Goal: Information Seeking & Learning: Learn about a topic

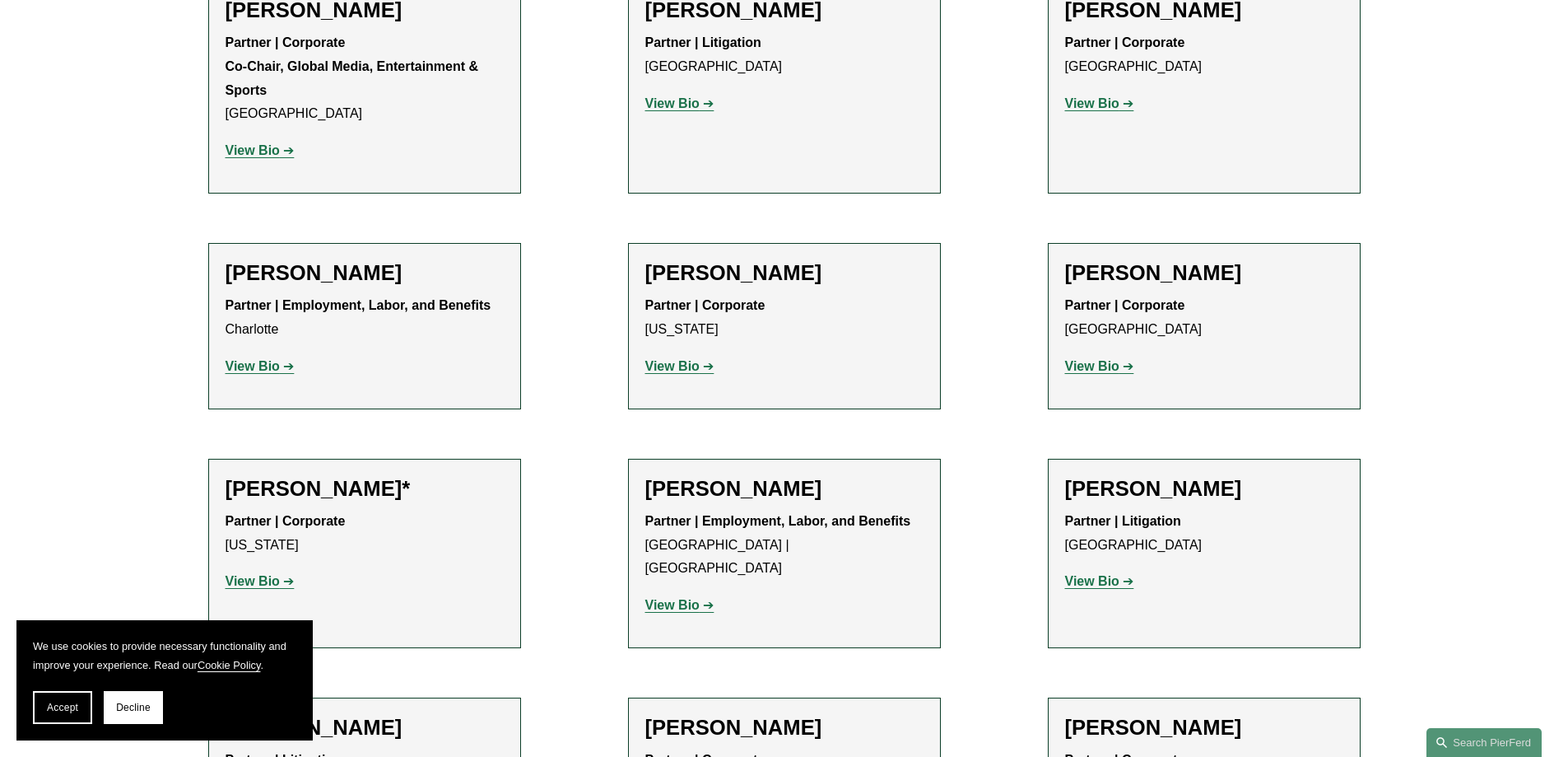
scroll to position [19077, 0]
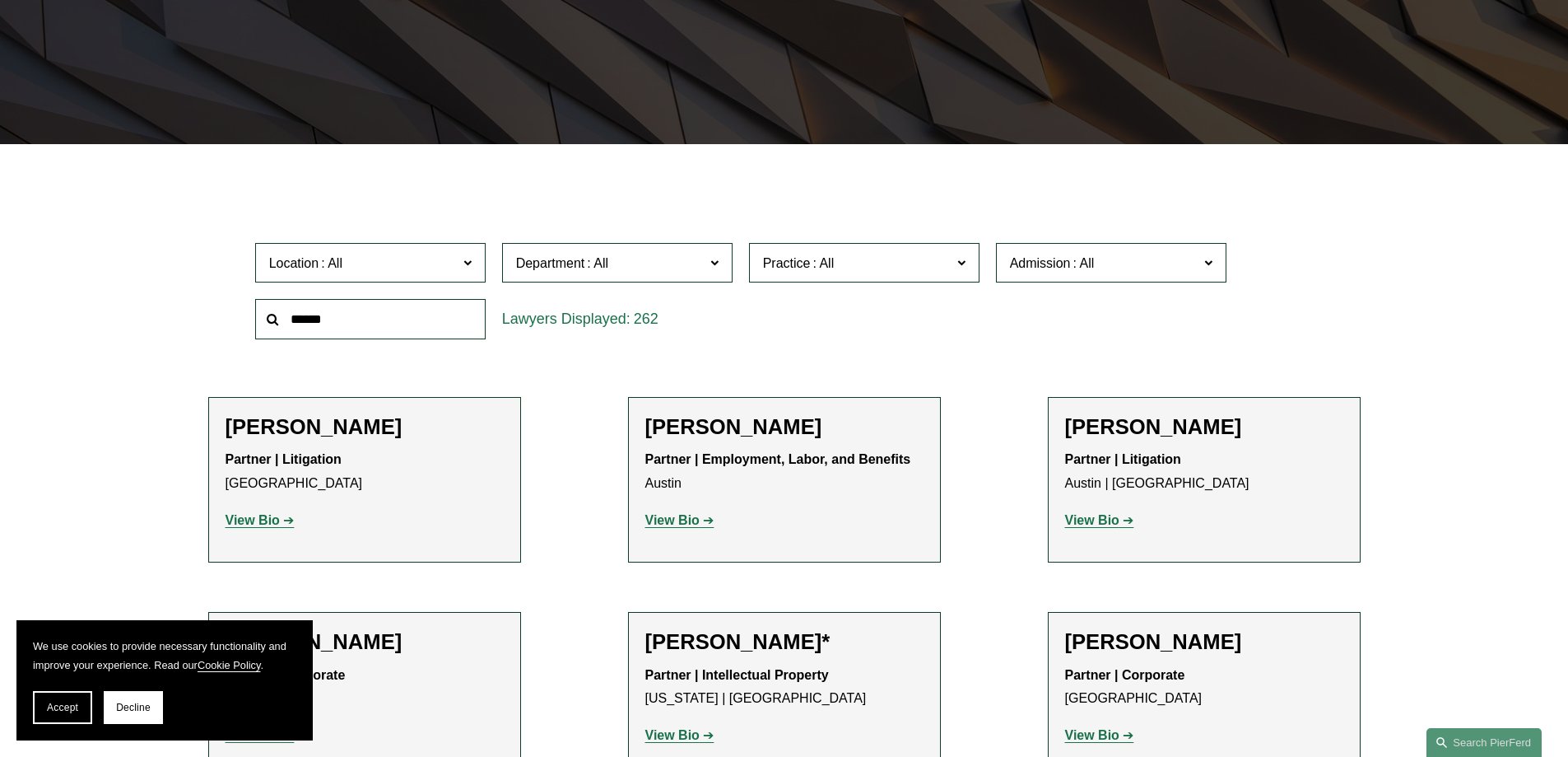
scroll to position [374, 0]
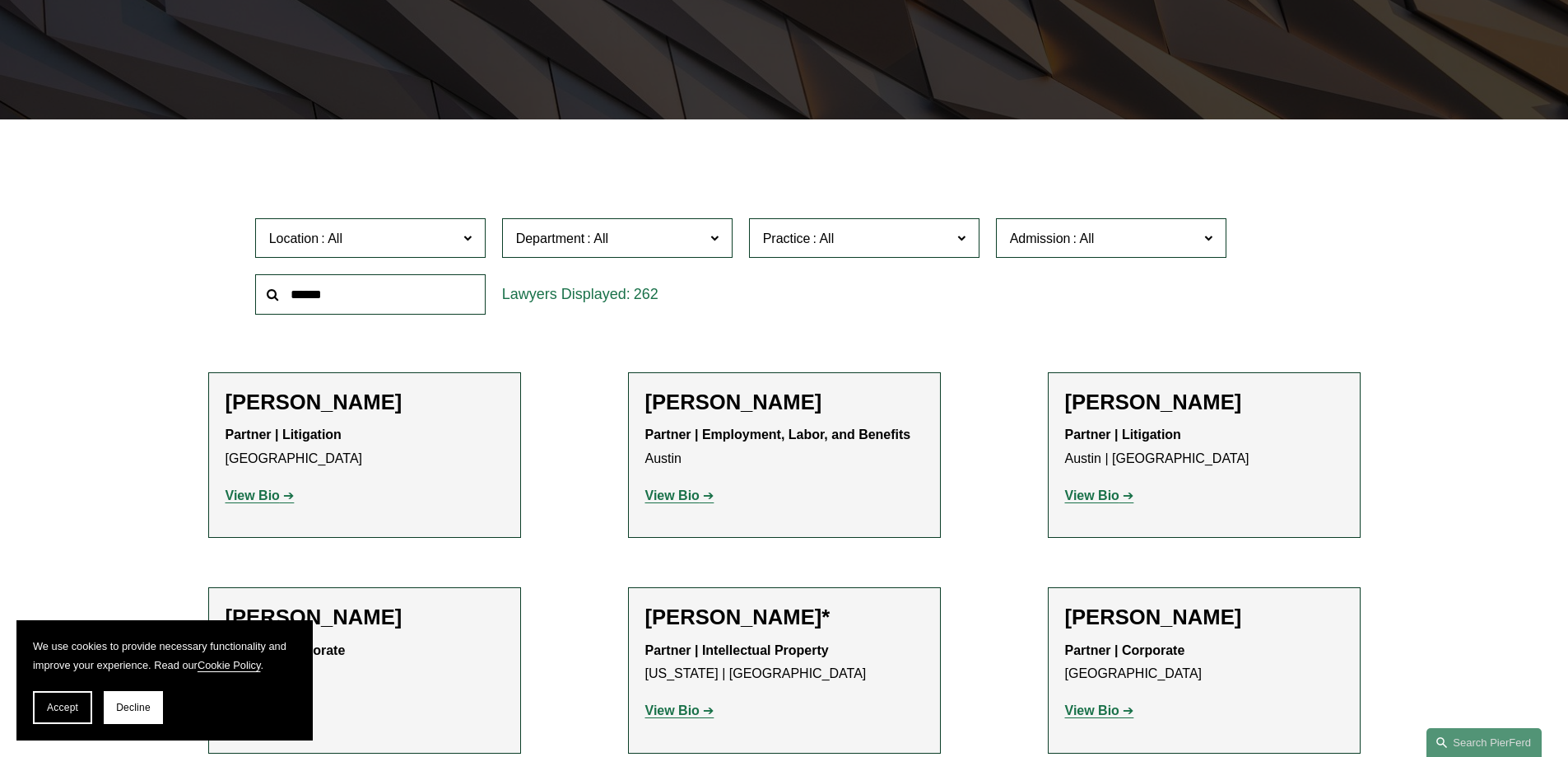
click at [456, 231] on span "Location" at bounding box center [363, 238] width 189 height 23
click at [0, 0] on link "Charlotte" at bounding box center [0, 0] width 0 height 0
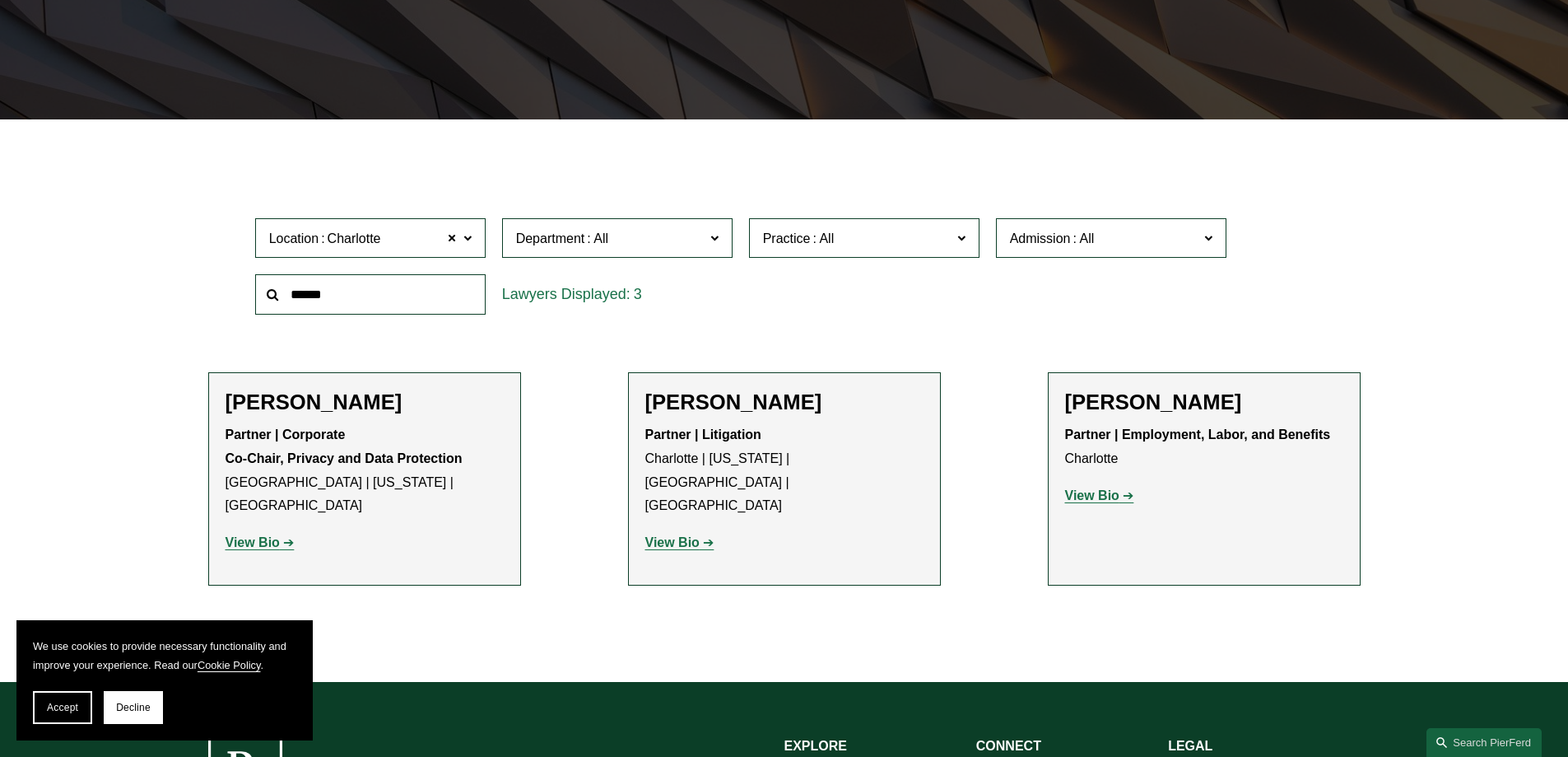
click at [470, 243] on span at bounding box center [466, 237] width 8 height 22
click at [0, 0] on link "[GEOGRAPHIC_DATA]" at bounding box center [0, 0] width 0 height 0
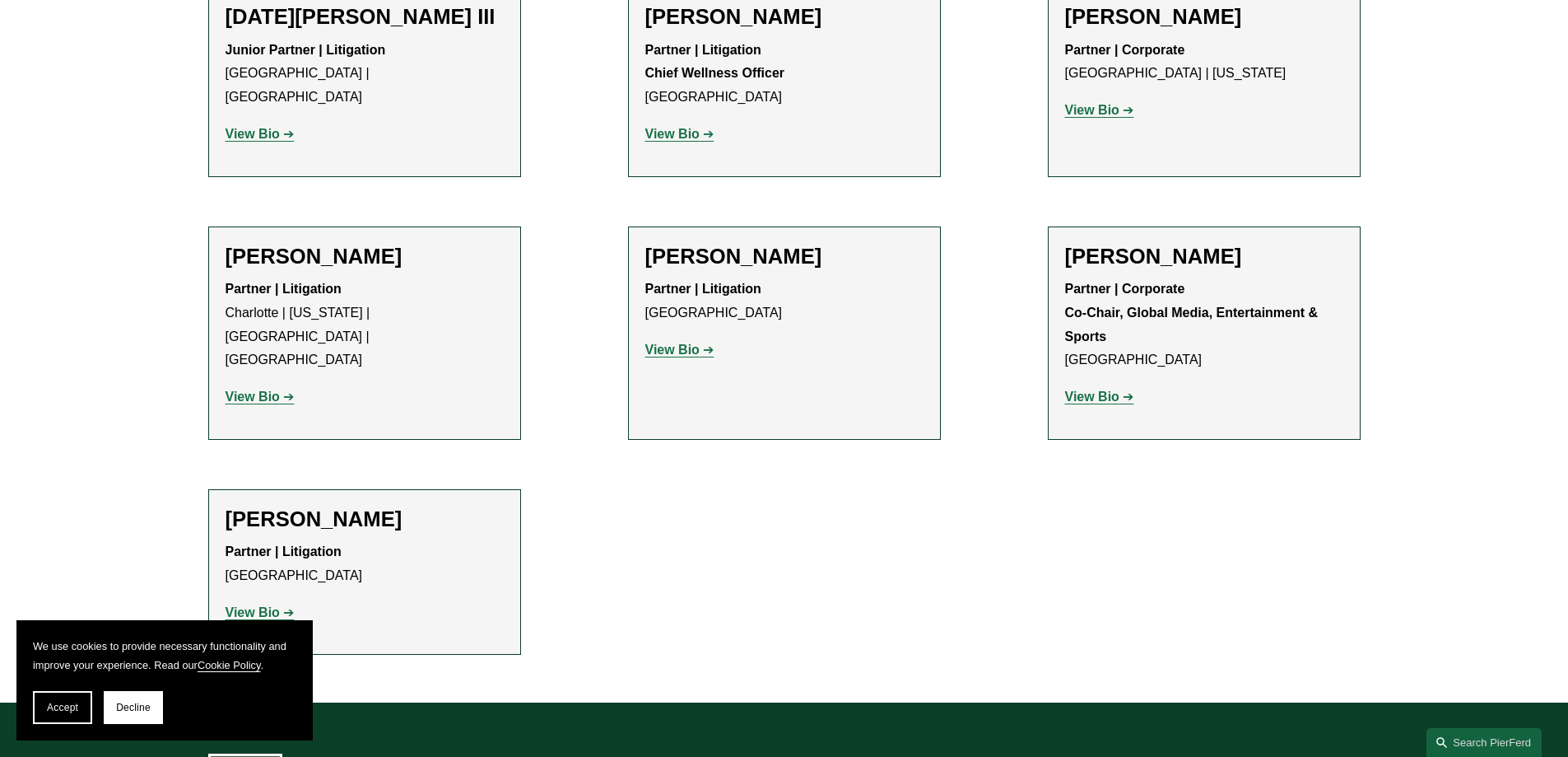
scroll to position [1773, 0]
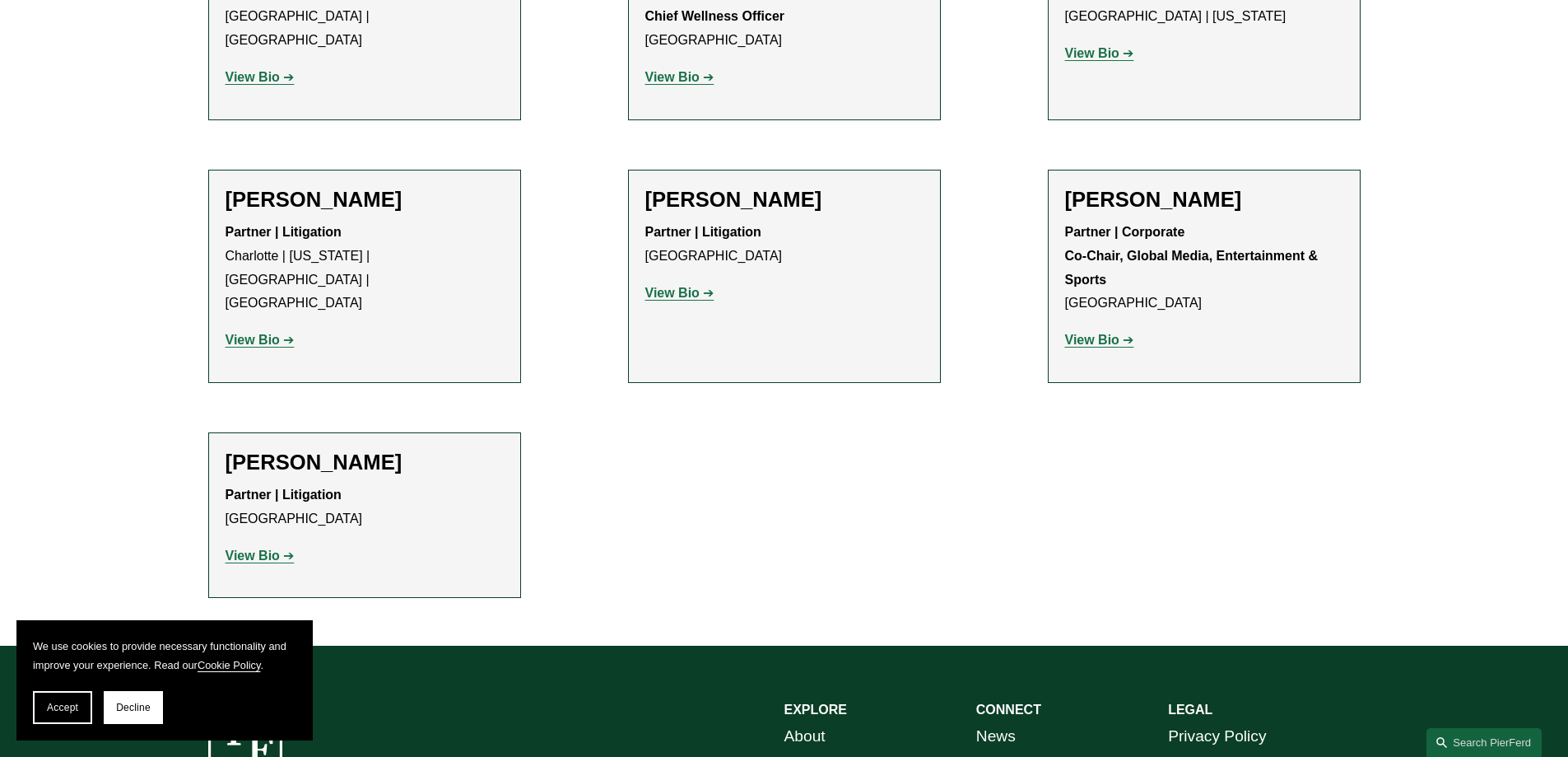
click at [269, 332] on strong "View Bio" at bounding box center [252, 339] width 54 height 14
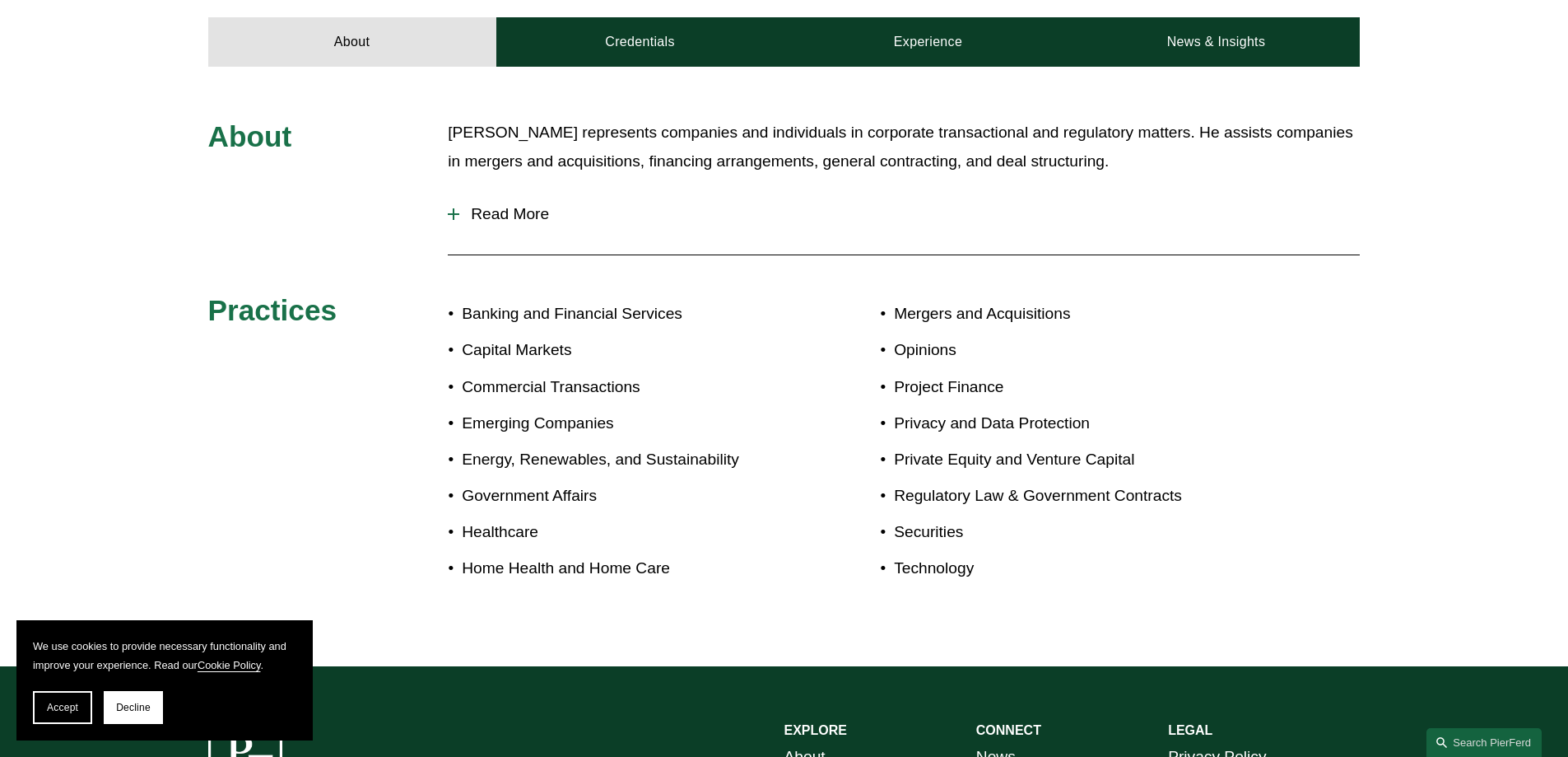
scroll to position [741, 0]
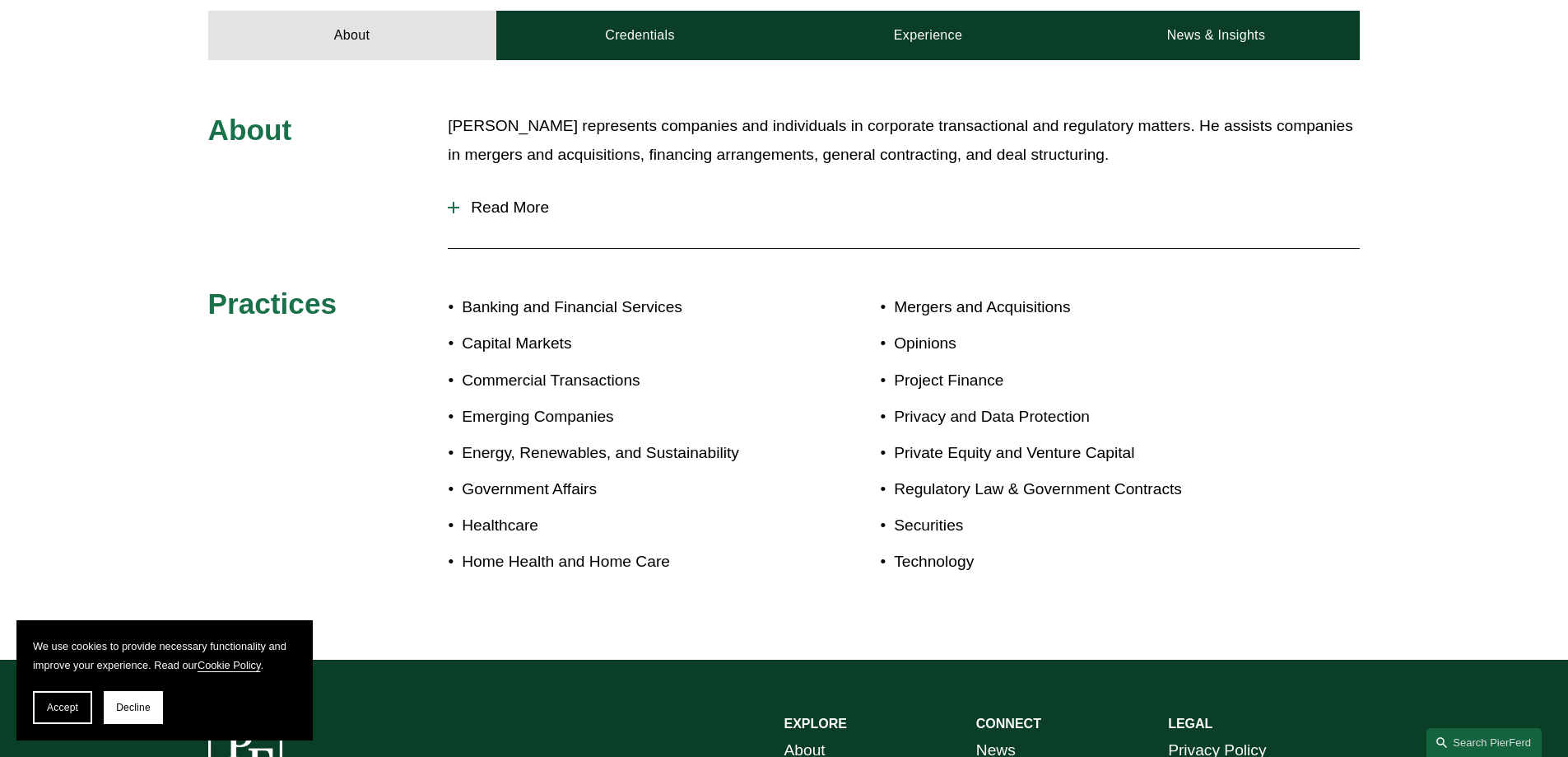
click at [457, 207] on div at bounding box center [453, 208] width 11 height 2
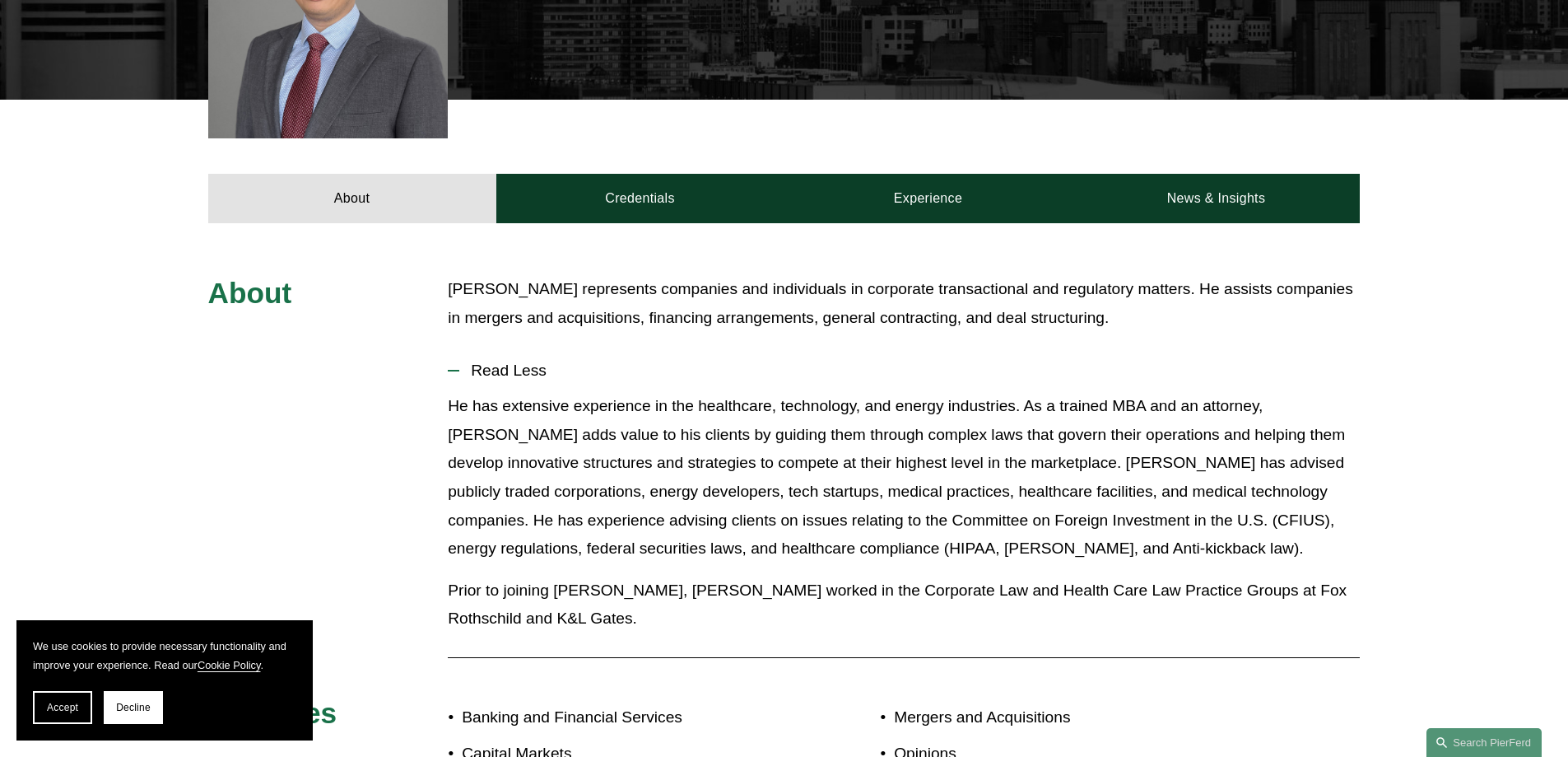
scroll to position [576, 0]
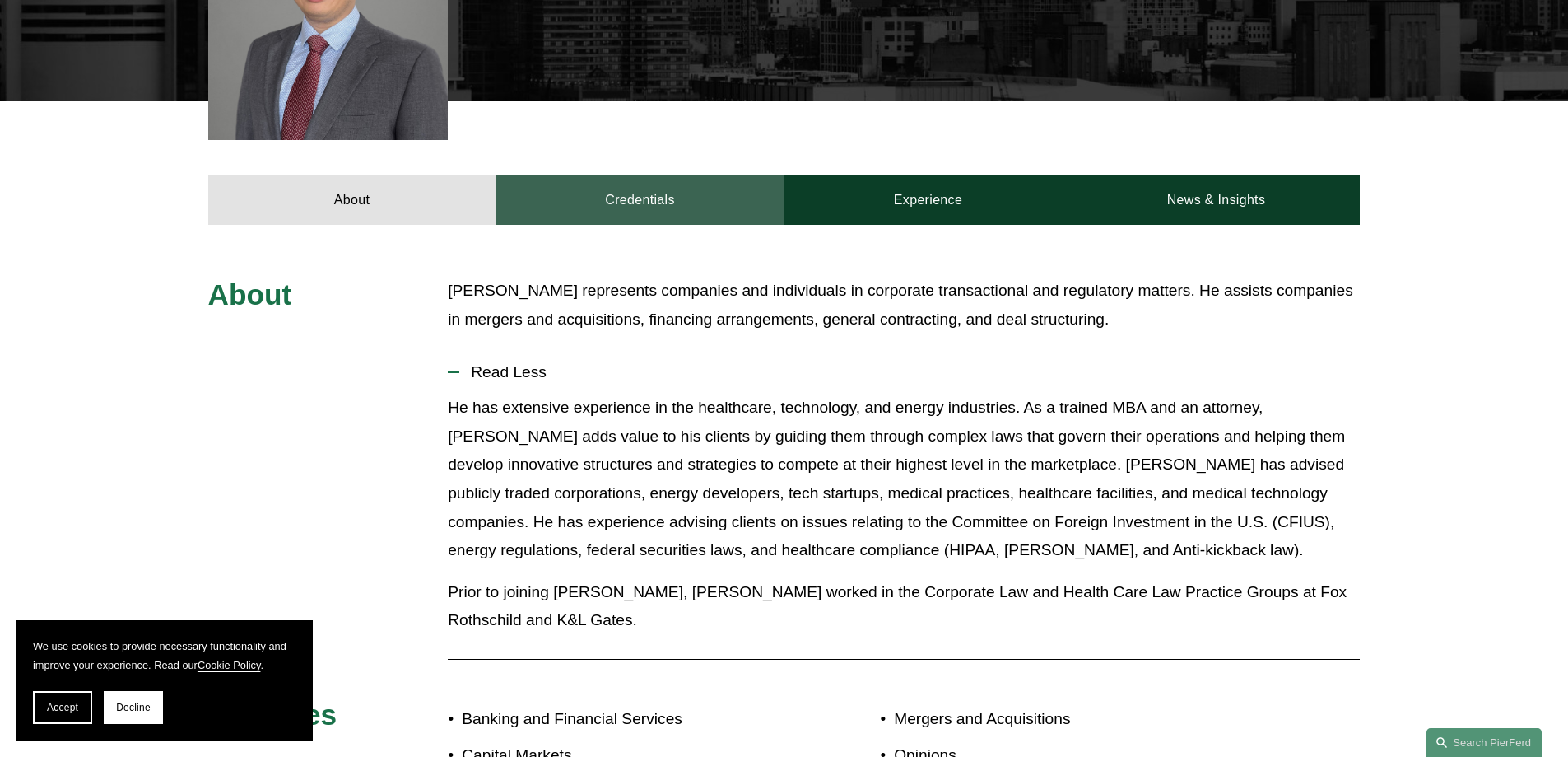
click at [604, 191] on link "Credentials" at bounding box center [640, 200] width 288 height 50
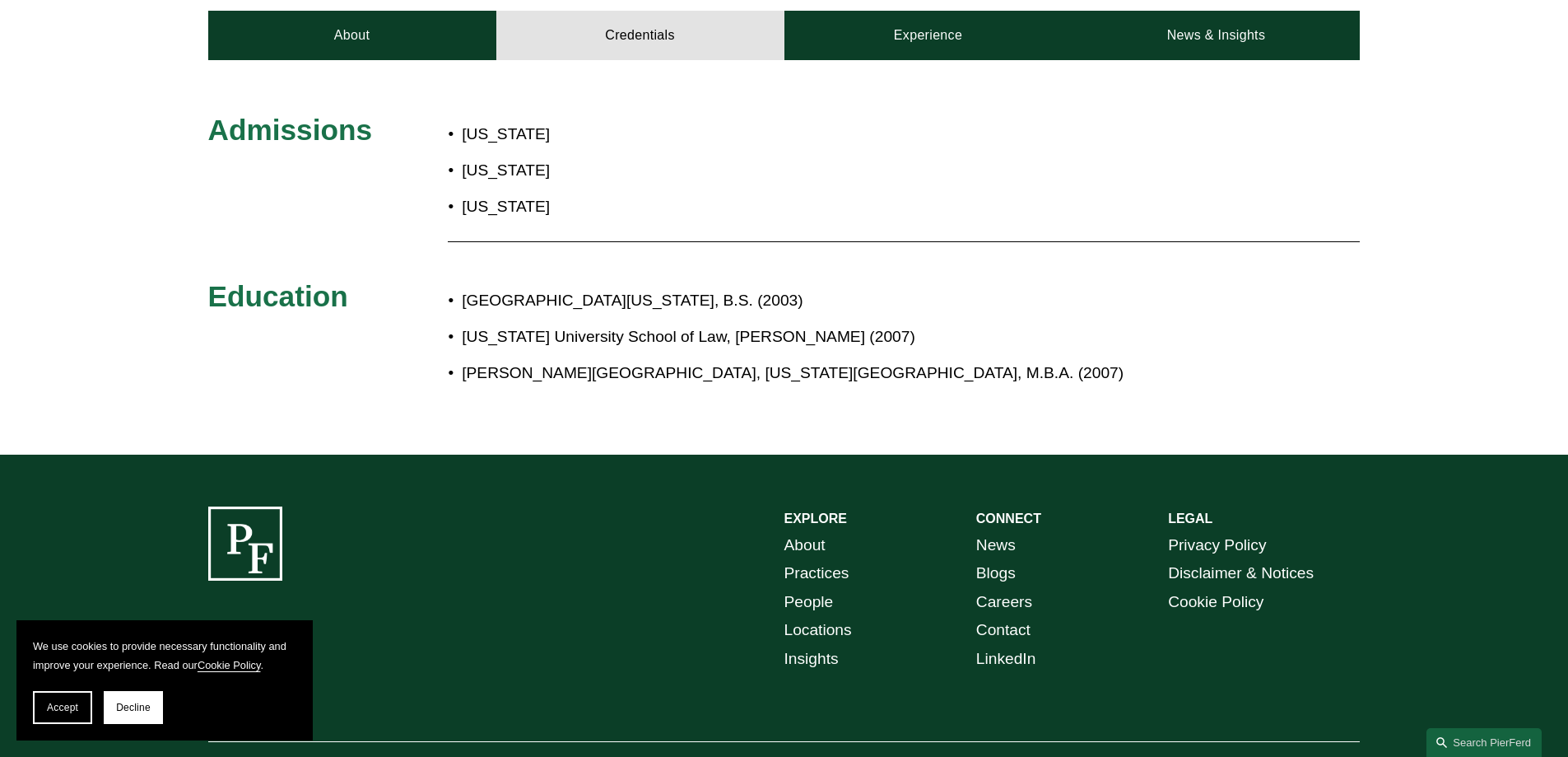
scroll to position [659, 0]
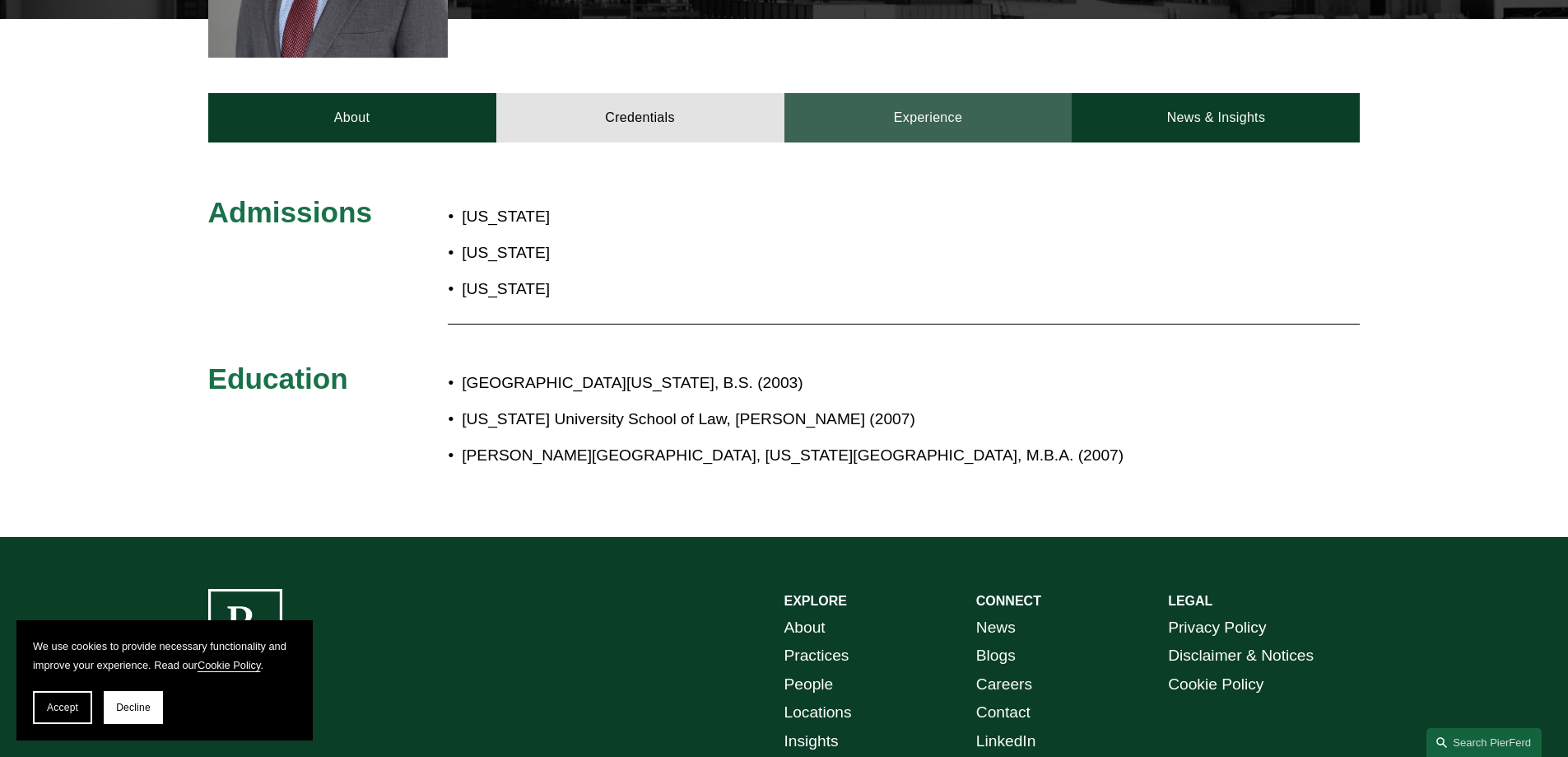
click at [914, 116] on link "Experience" at bounding box center [928, 117] width 288 height 50
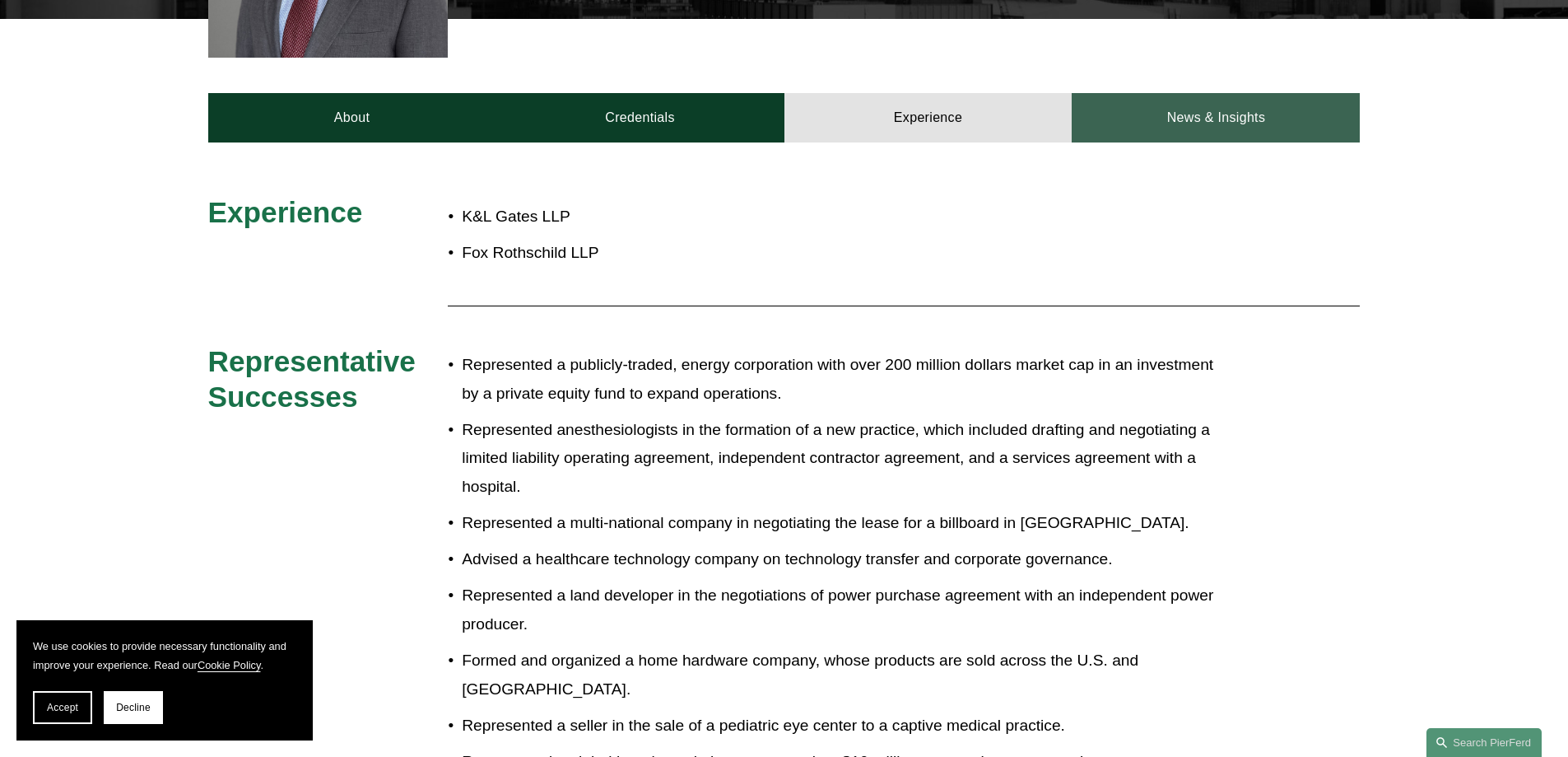
click at [1127, 108] on link "News & Insights" at bounding box center [1215, 117] width 288 height 50
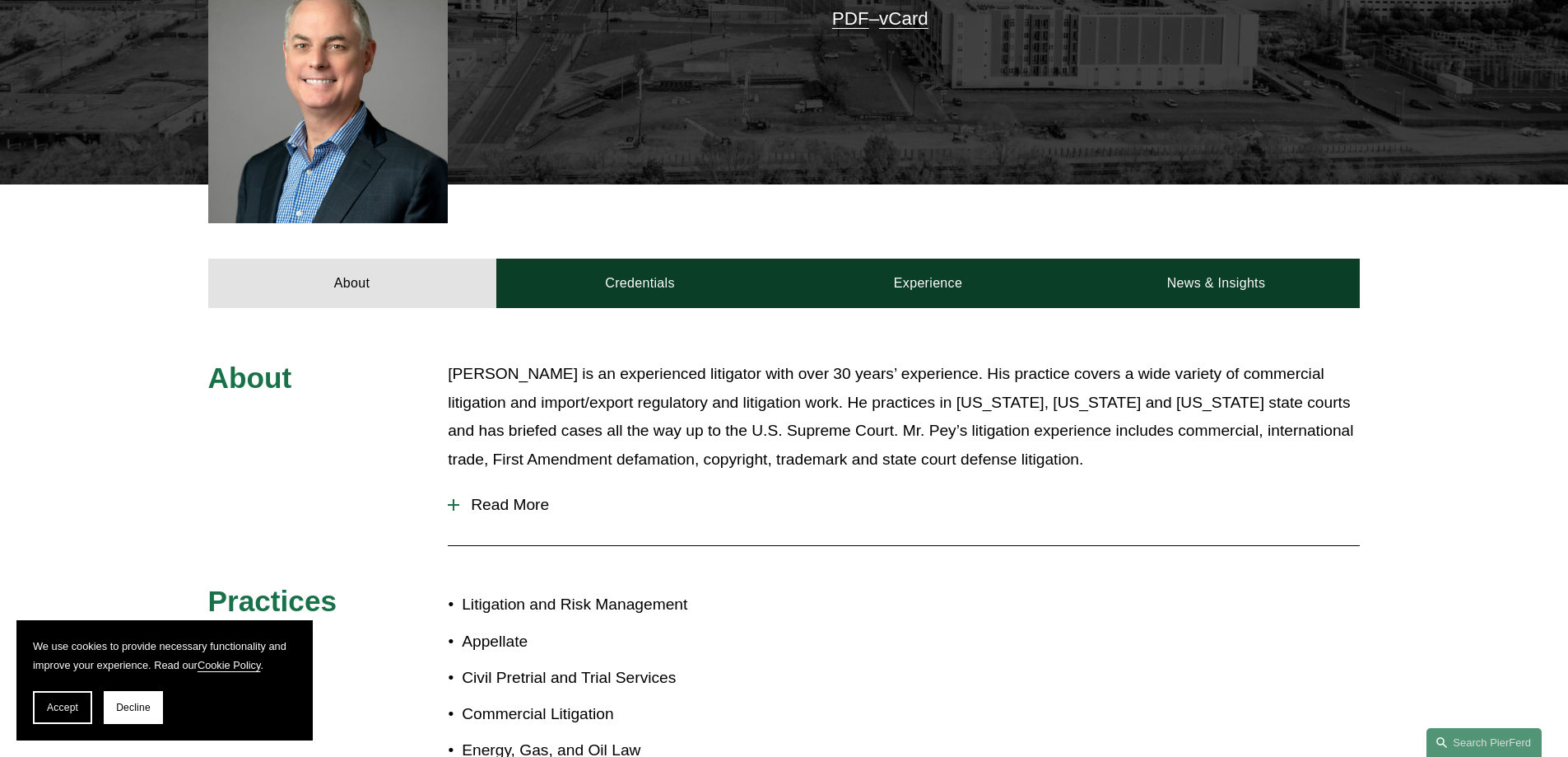
scroll to position [576, 0]
